Goal: Download file/media

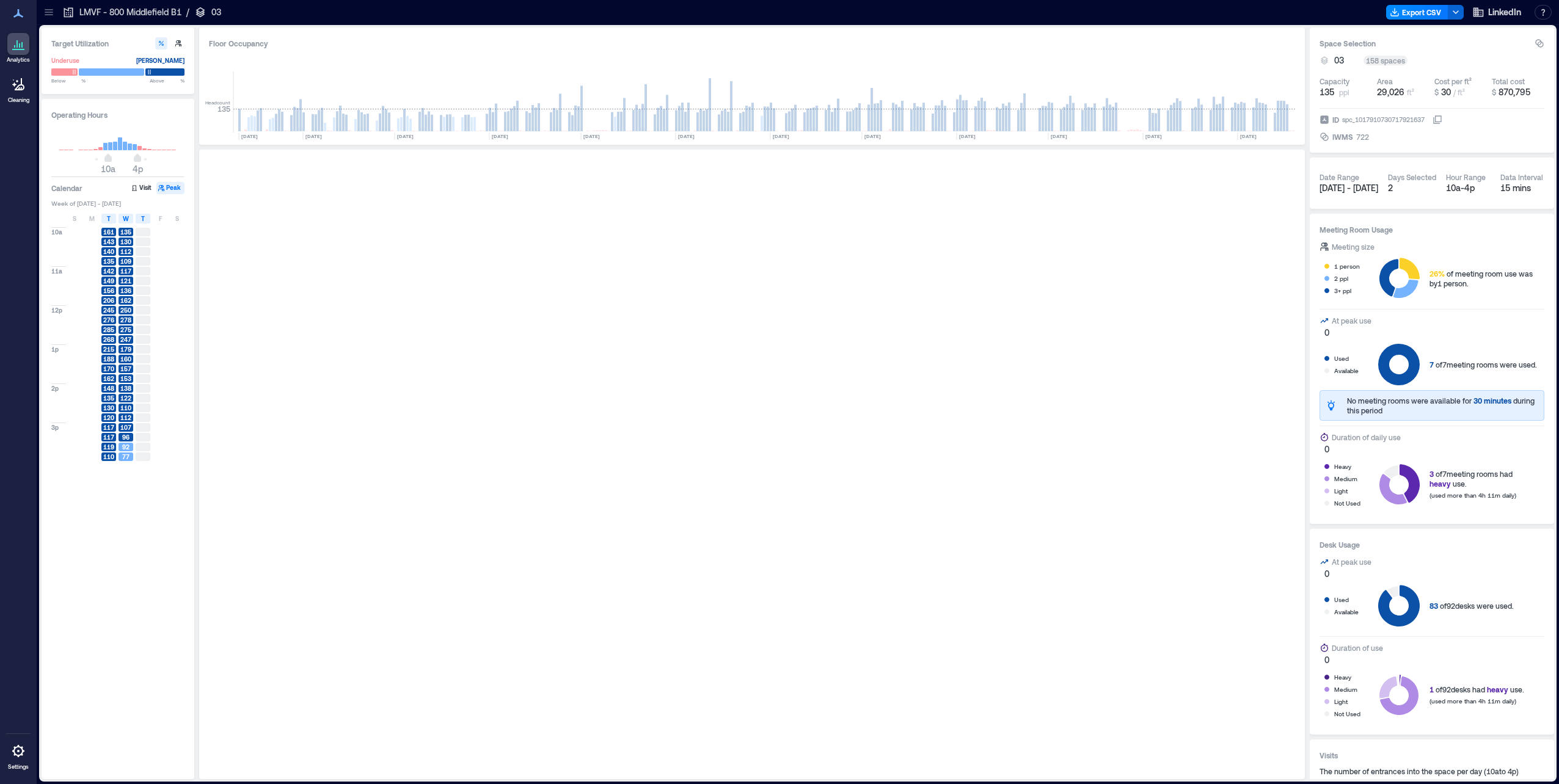
scroll to position [0, 2878]
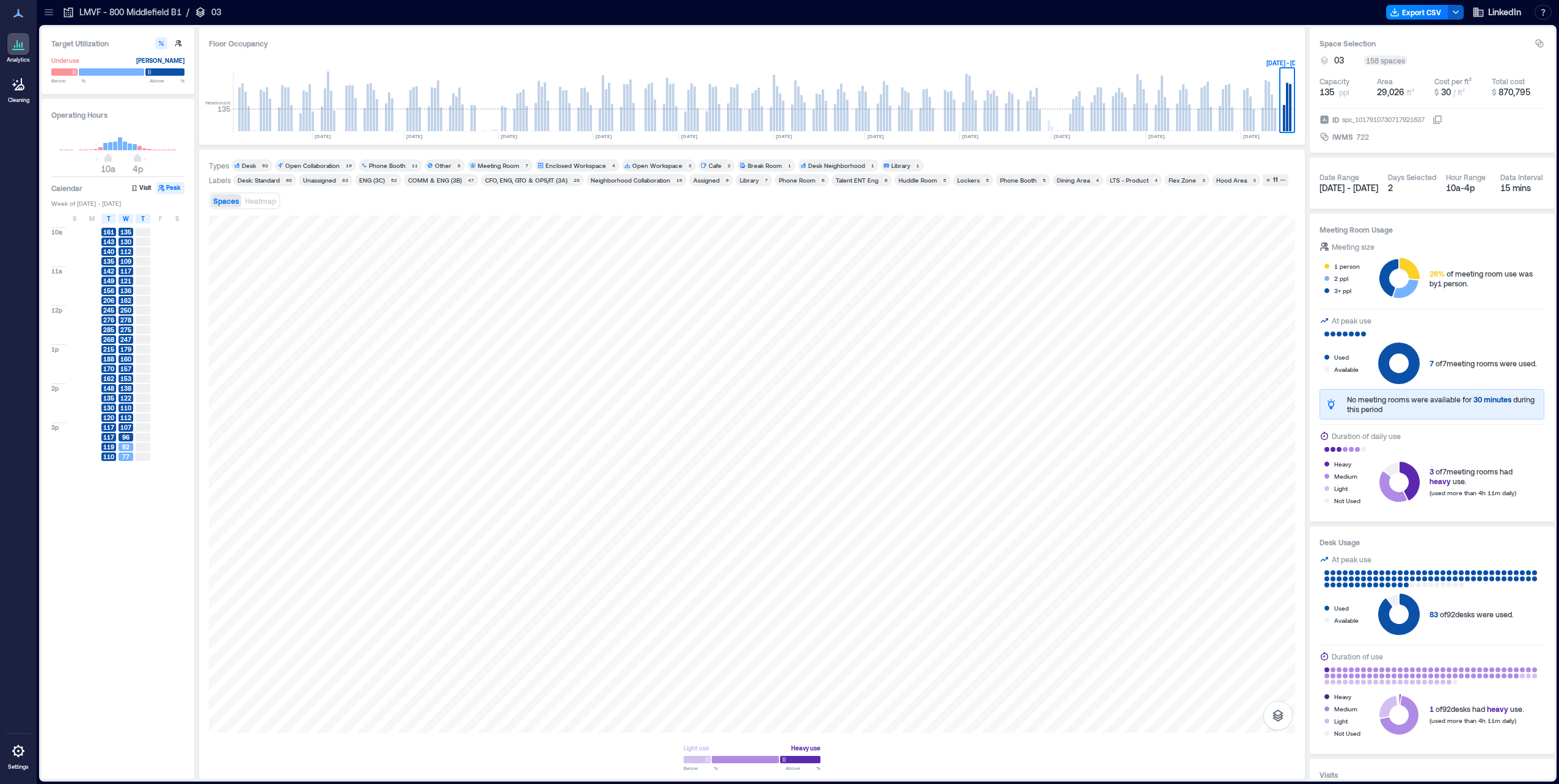
click at [549, 12] on icon "button" at bounding box center [1456, 12] width 10 height 10
click at [549, 13] on button "Export CSV" at bounding box center [1417, 11] width 62 height 14
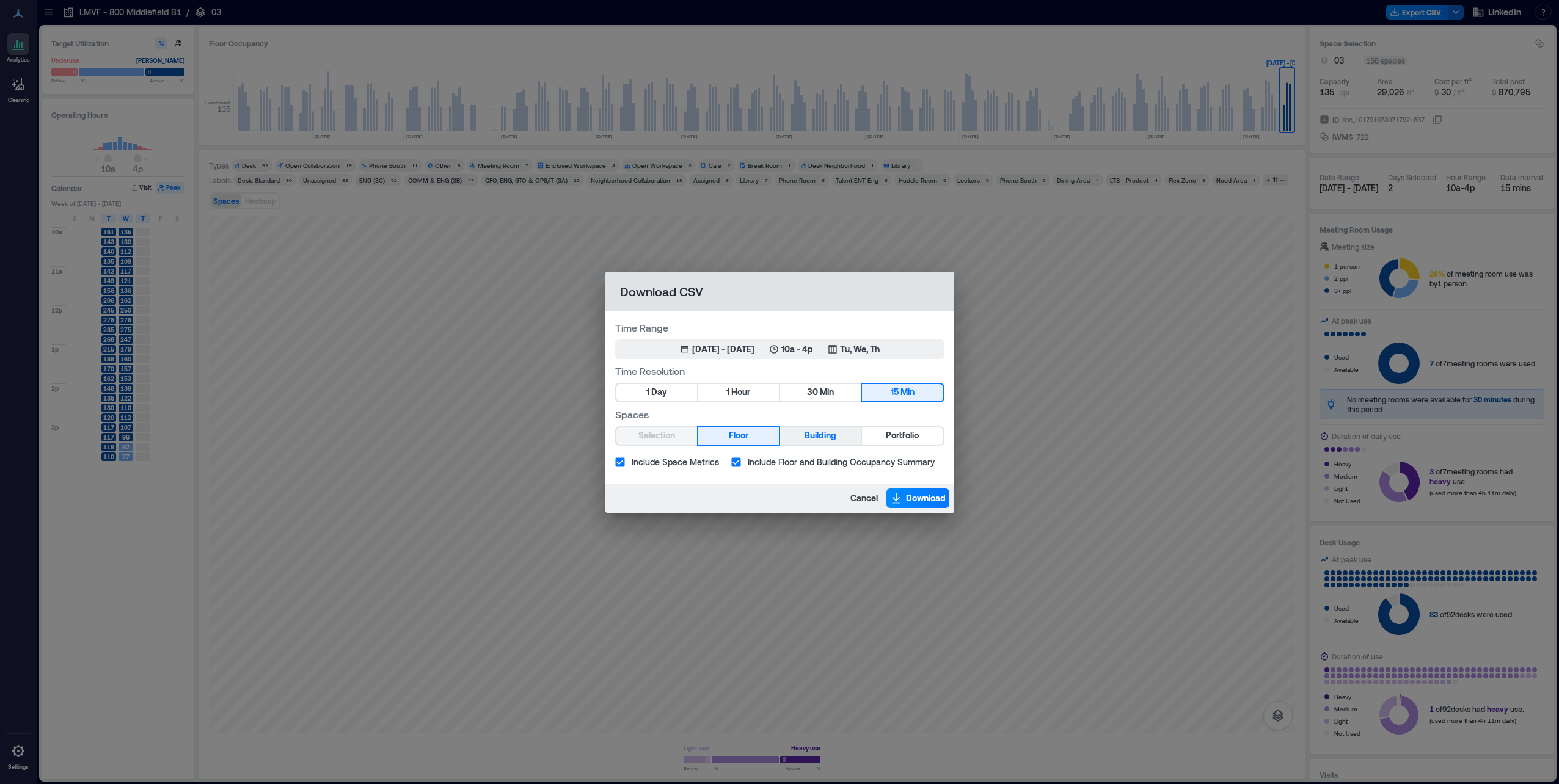
click at [549, 213] on span "Building" at bounding box center [820, 435] width 31 height 15
click at [549, 213] on button "1 Hour" at bounding box center [739, 392] width 81 height 17
click at [549, 213] on div "[DATE] - [DATE]" at bounding box center [722, 349] width 62 height 12
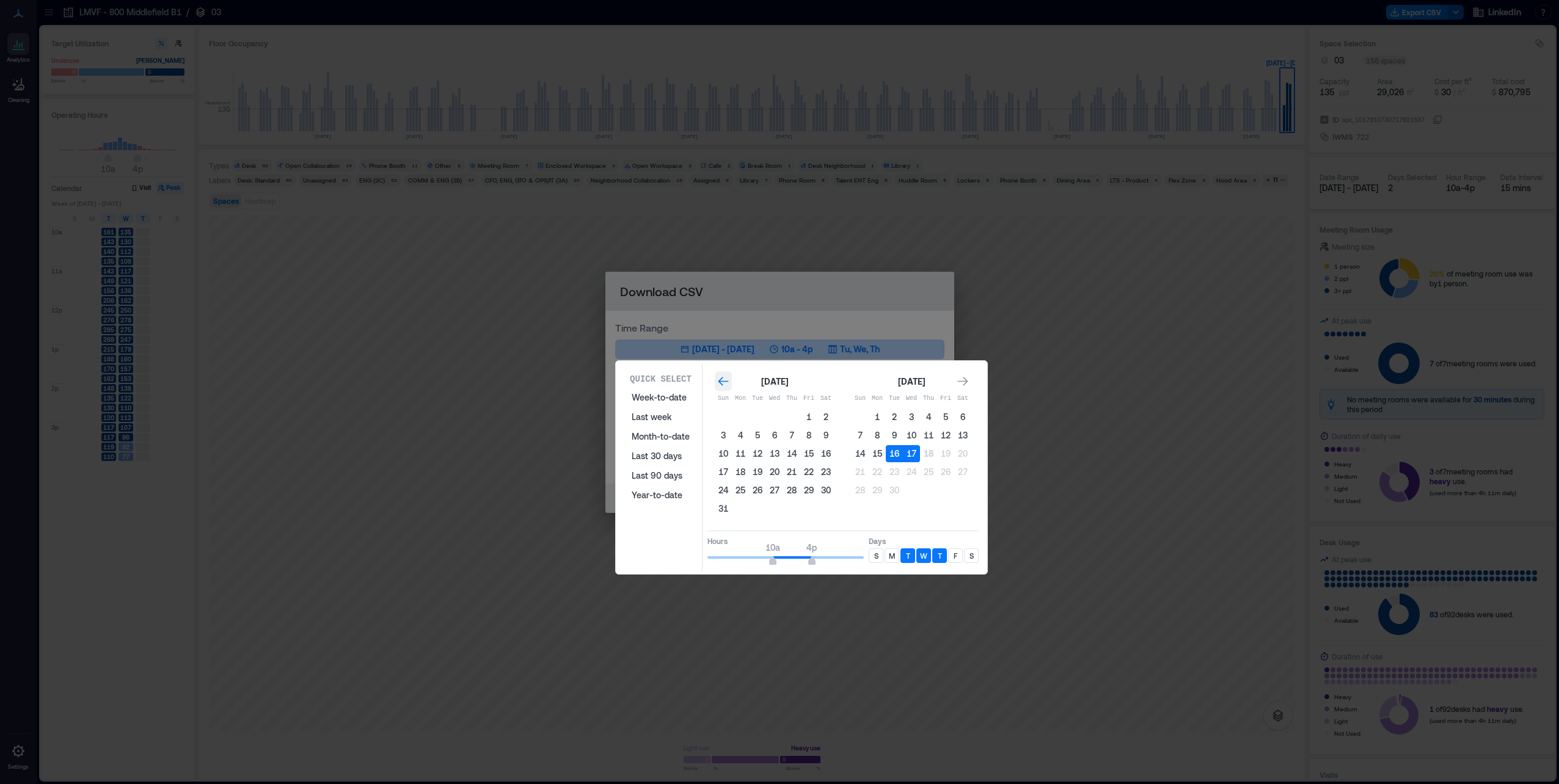
click at [549, 213] on icon "Go to previous month" at bounding box center [723, 381] width 12 height 12
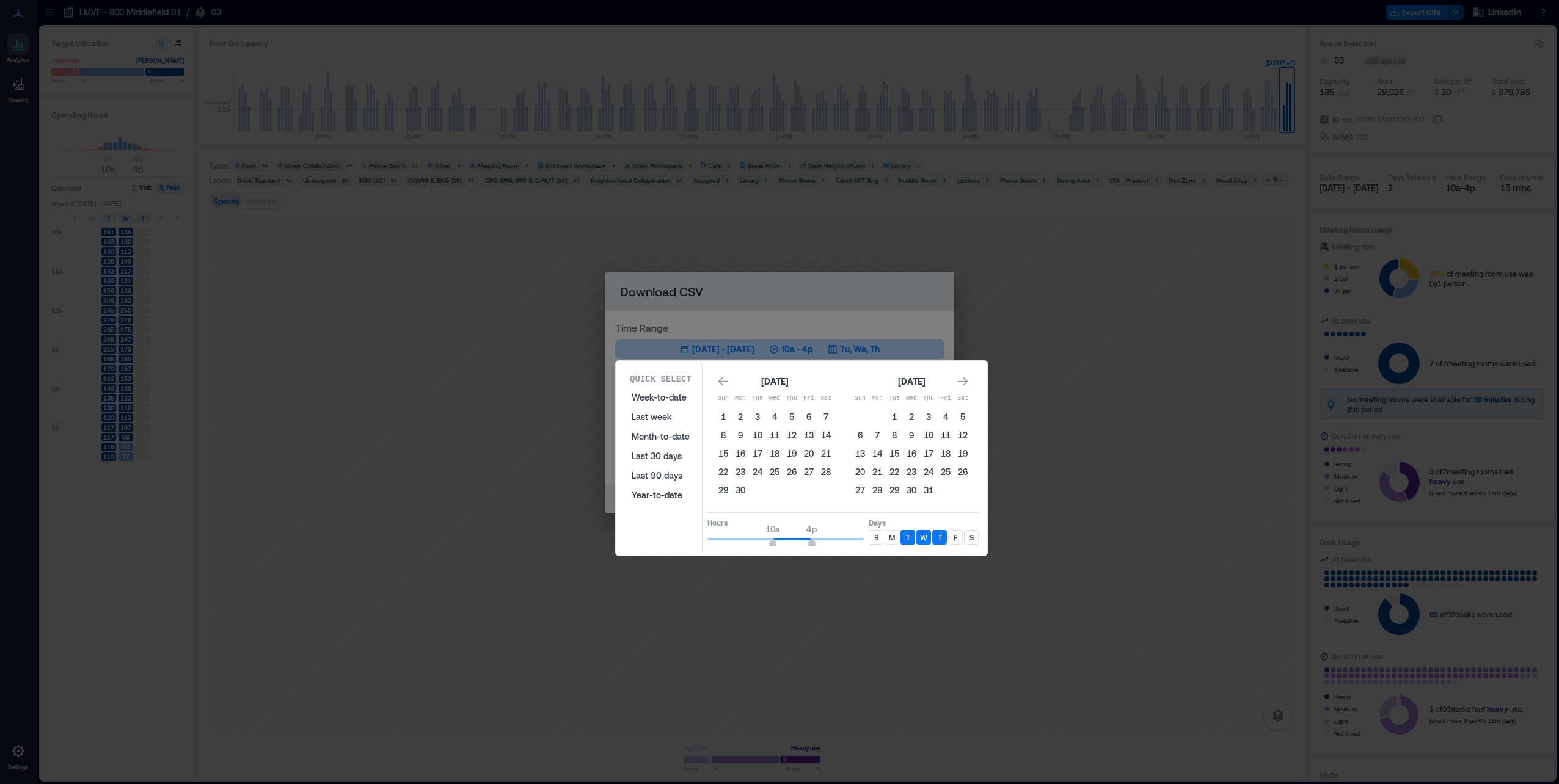
click at [549, 213] on button "7" at bounding box center [878, 435] width 17 height 17
click at [549, 213] on div "Go to next month" at bounding box center [962, 381] width 17 height 20
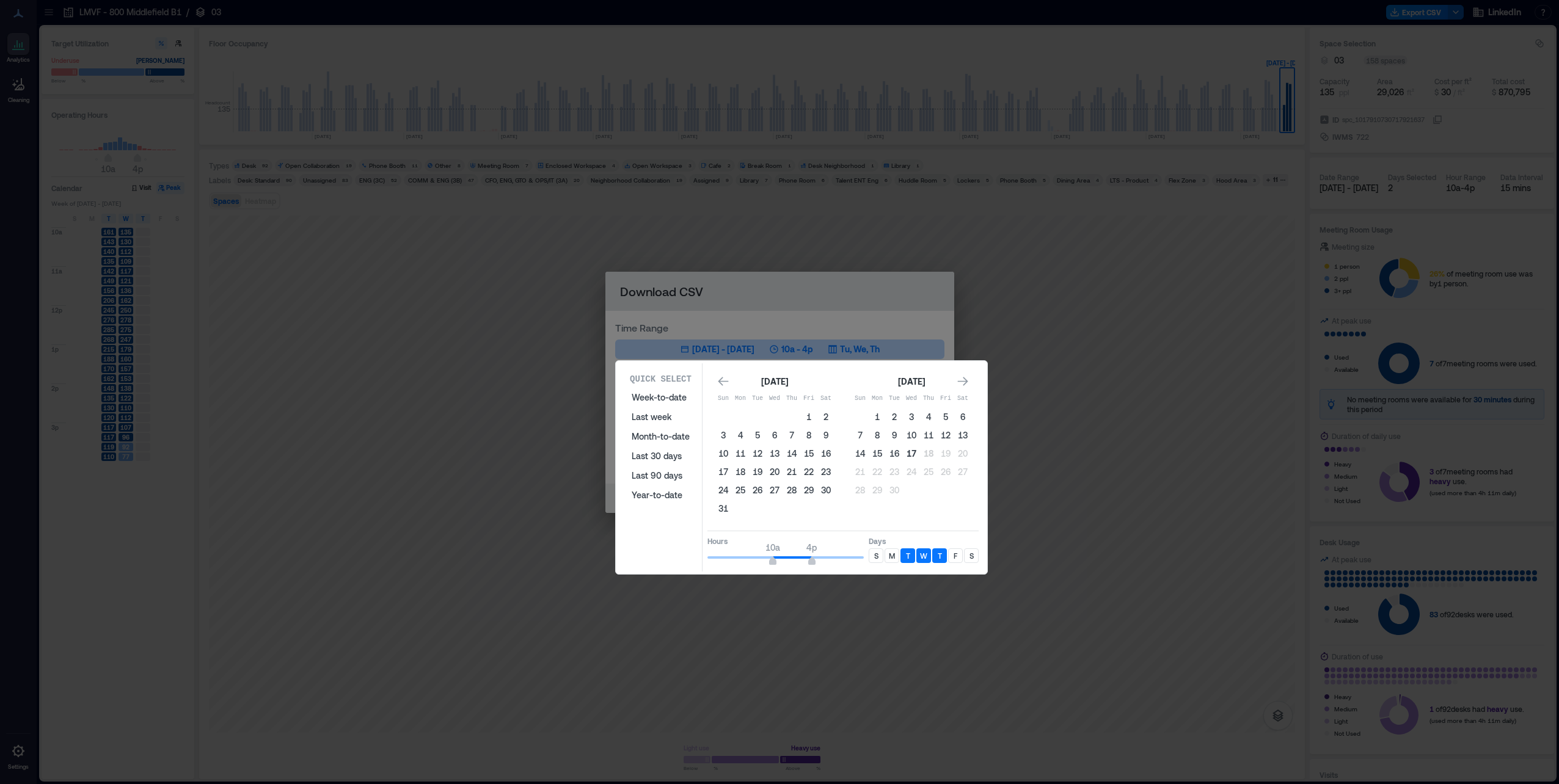
click at [549, 213] on button "17" at bounding box center [912, 453] width 17 height 17
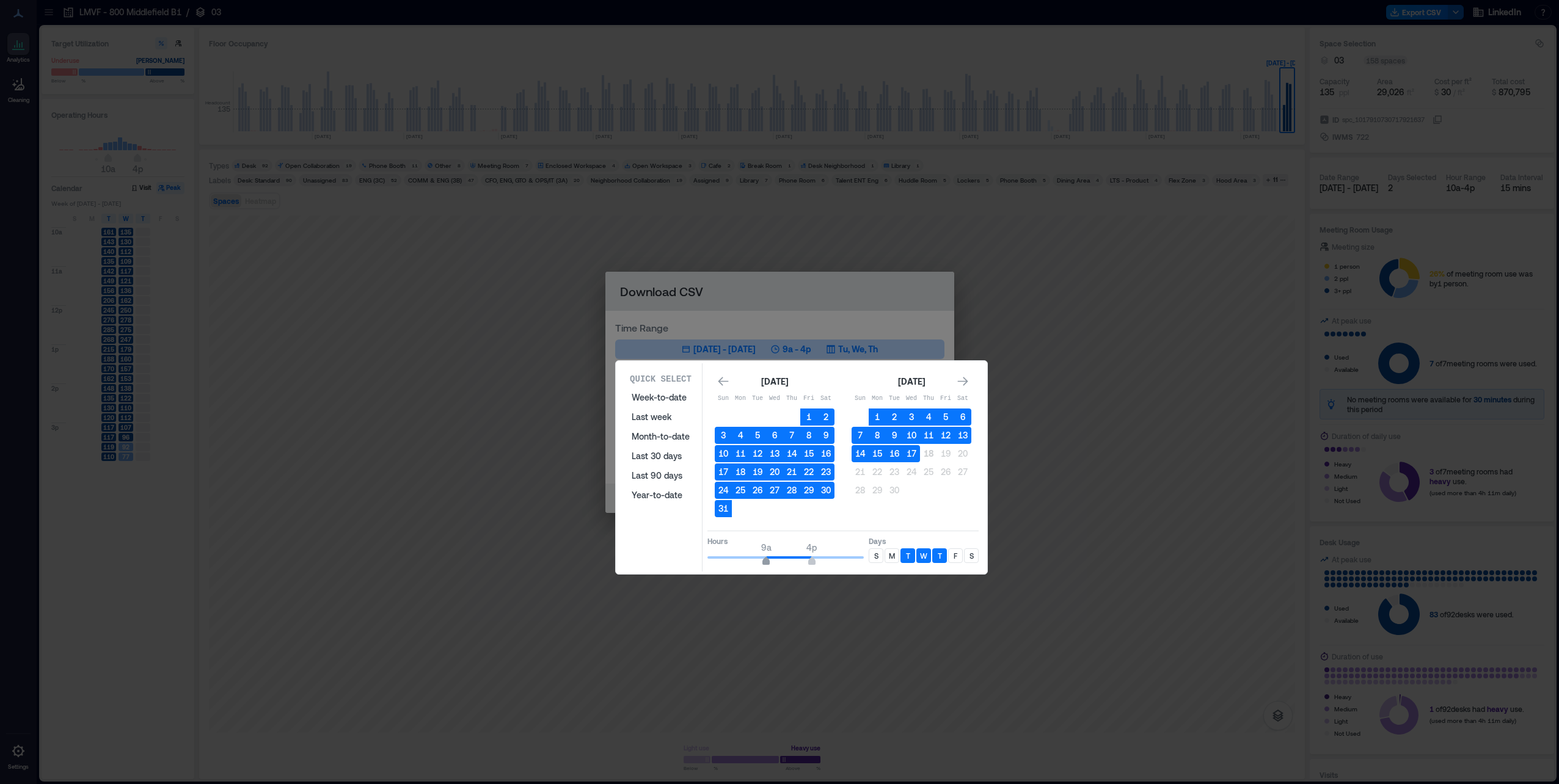
type input "*"
drag, startPoint x: 772, startPoint y: 563, endPoint x: 759, endPoint y: 564, distance: 13.0
click at [549, 213] on span "8a" at bounding box center [759, 562] width 8 height 5
click at [549, 213] on span "4p" at bounding box center [812, 562] width 8 height 5
click at [549, 213] on p "M" at bounding box center [892, 555] width 6 height 10
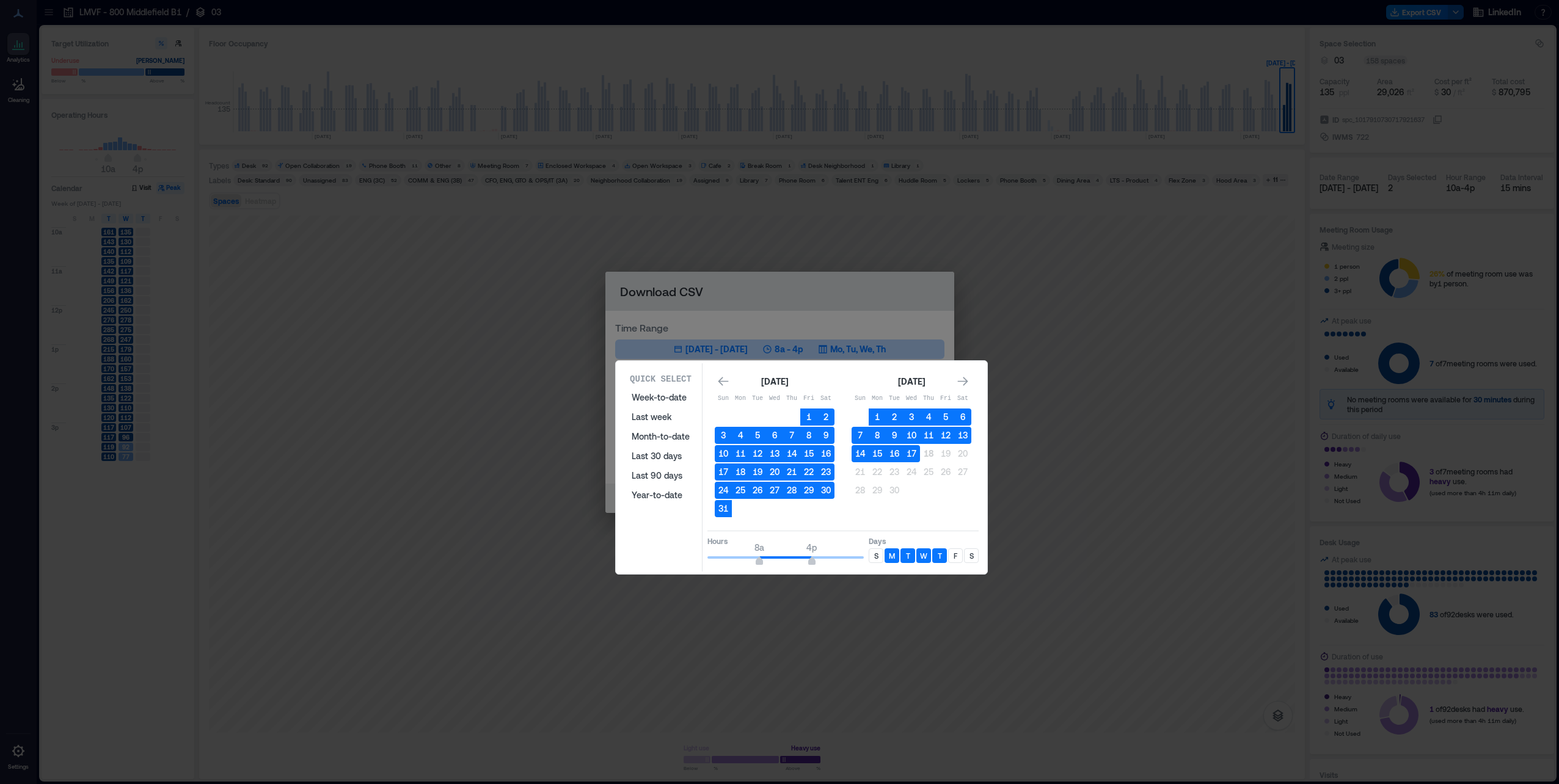
click at [549, 213] on div "F" at bounding box center [955, 555] width 14 height 14
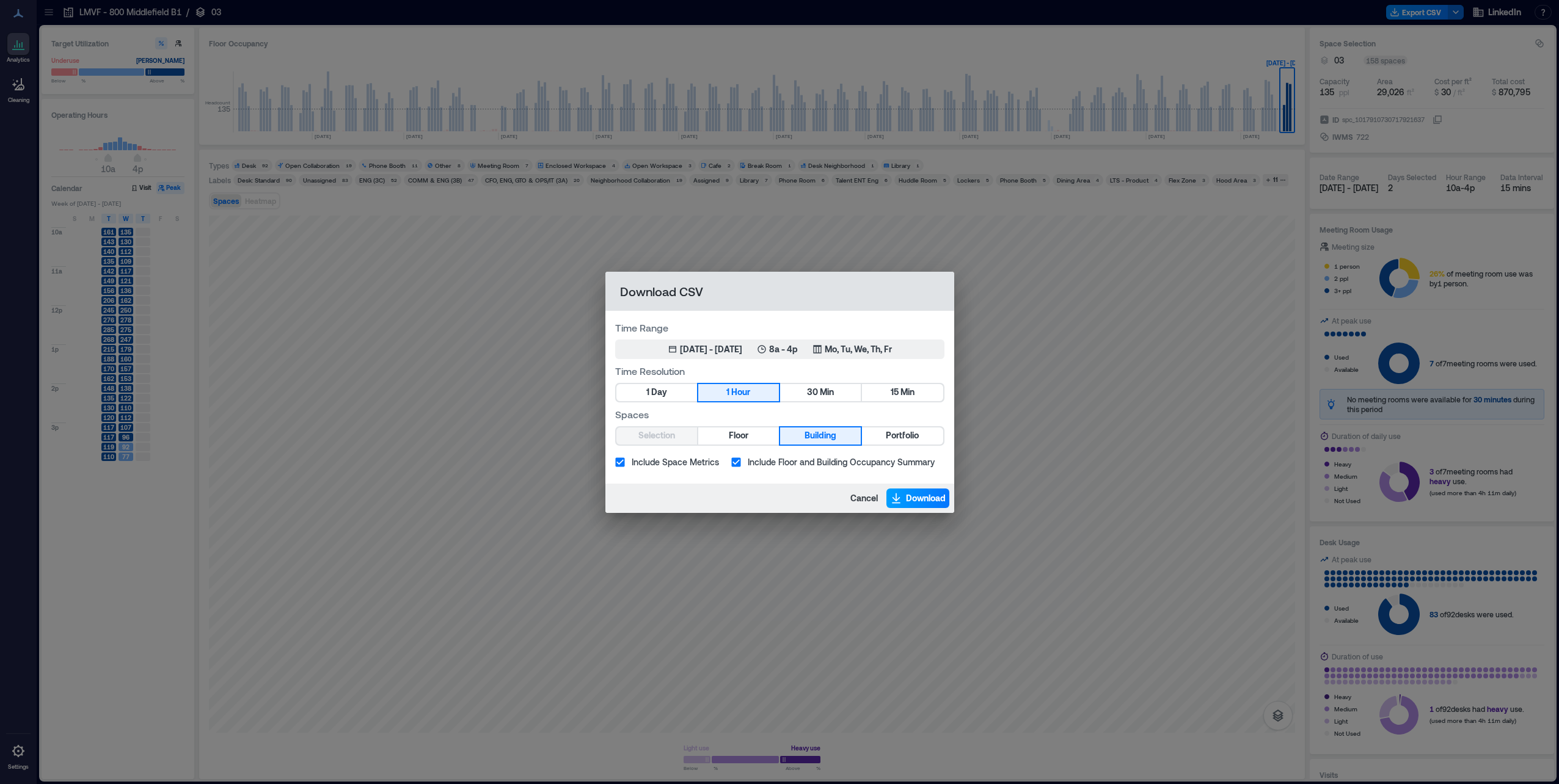
click at [549, 213] on span "Download" at bounding box center [926, 498] width 40 height 12
